Goal: Find specific page/section: Find specific page/section

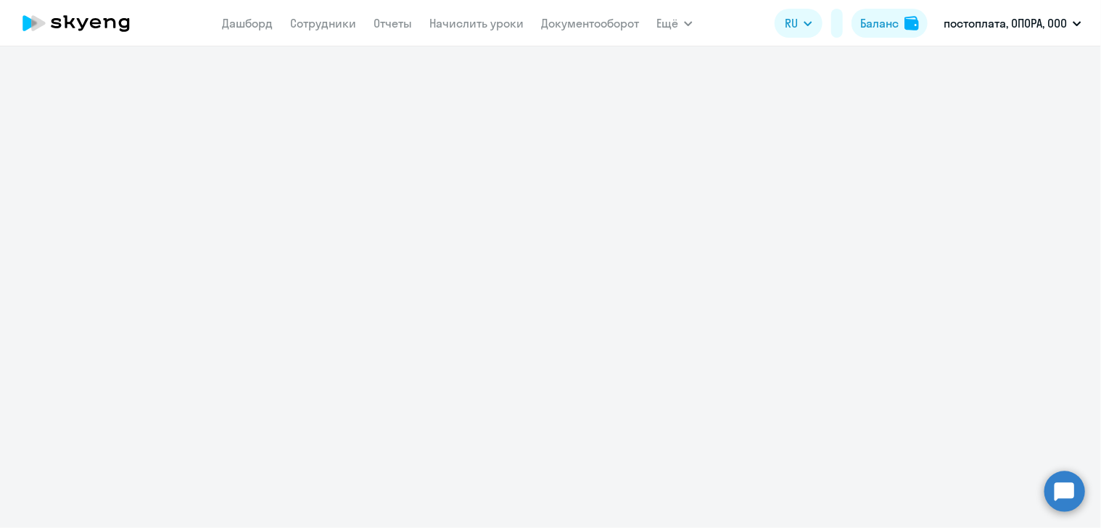
click at [595, 21] on link "Документооборот" at bounding box center [590, 23] width 98 height 15
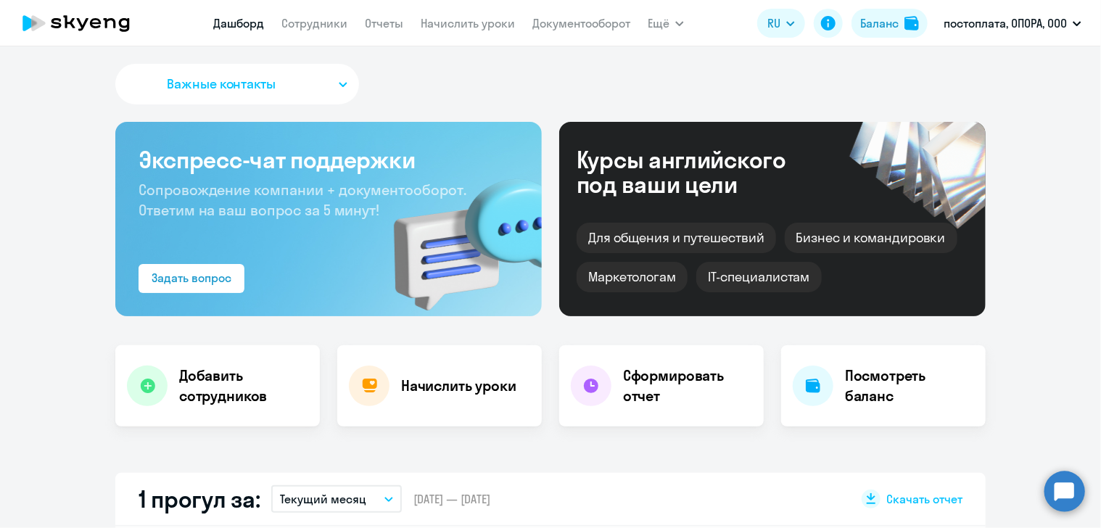
select select "30"
click at [557, 17] on link "Документооборот" at bounding box center [581, 23] width 98 height 15
